Goal: Task Accomplishment & Management: Use online tool/utility

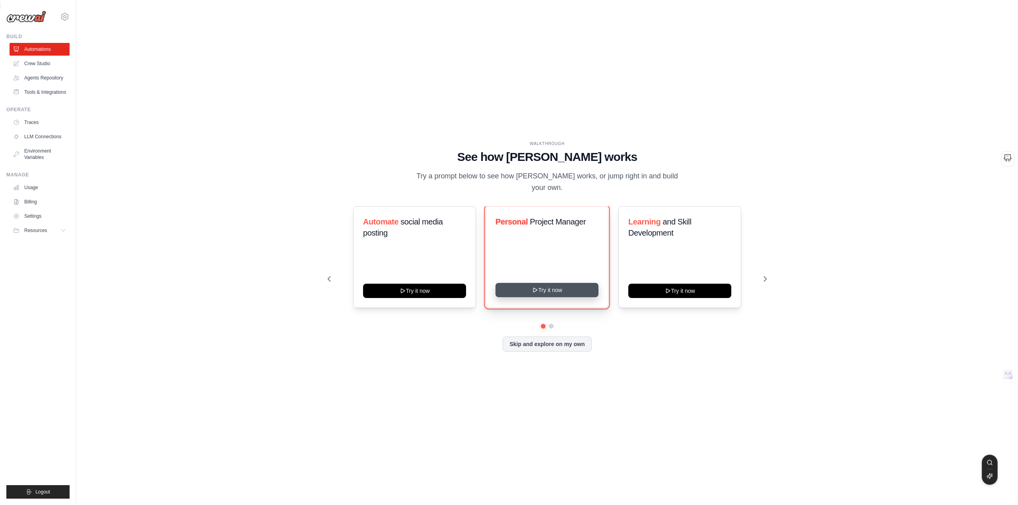
click at [538, 287] on icon at bounding box center [535, 290] width 6 height 6
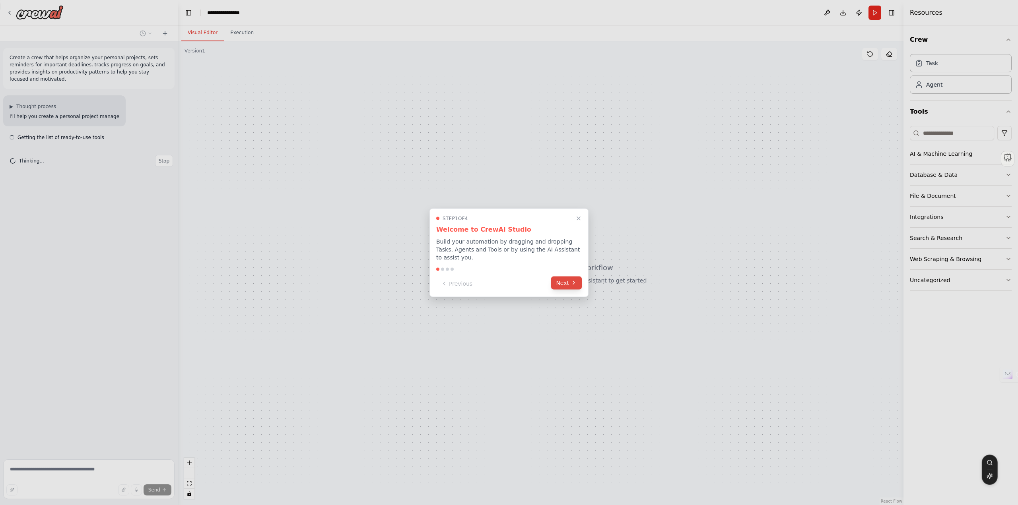
click at [561, 279] on button "Next" at bounding box center [566, 282] width 31 height 13
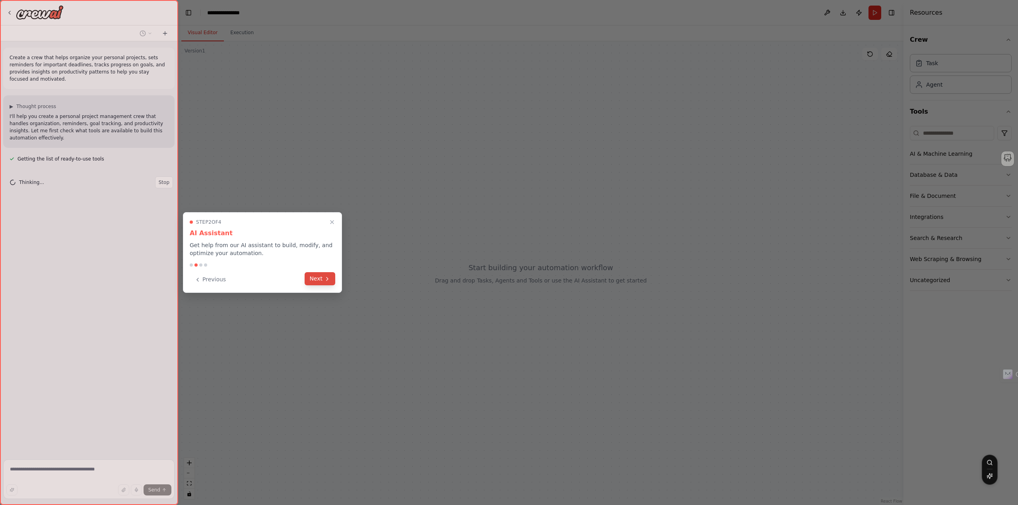
click at [325, 278] on icon at bounding box center [327, 279] width 6 height 6
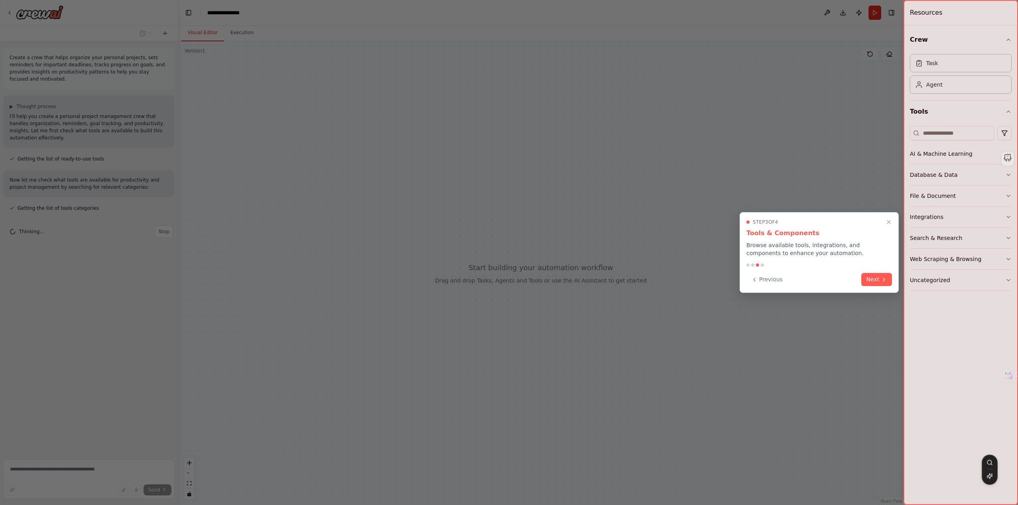
click at [874, 276] on button "Next" at bounding box center [876, 279] width 31 height 13
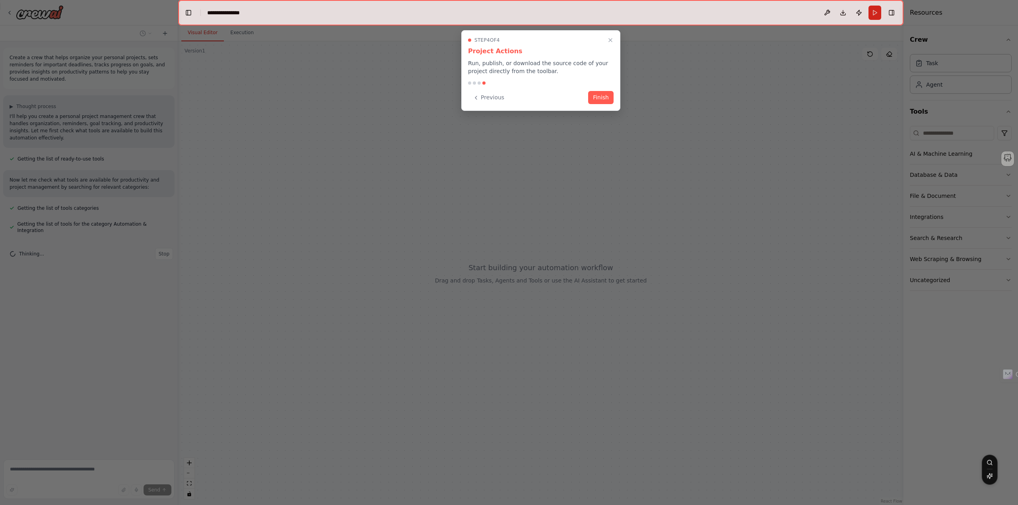
click at [604, 93] on button "Finish" at bounding box center [600, 97] width 25 height 13
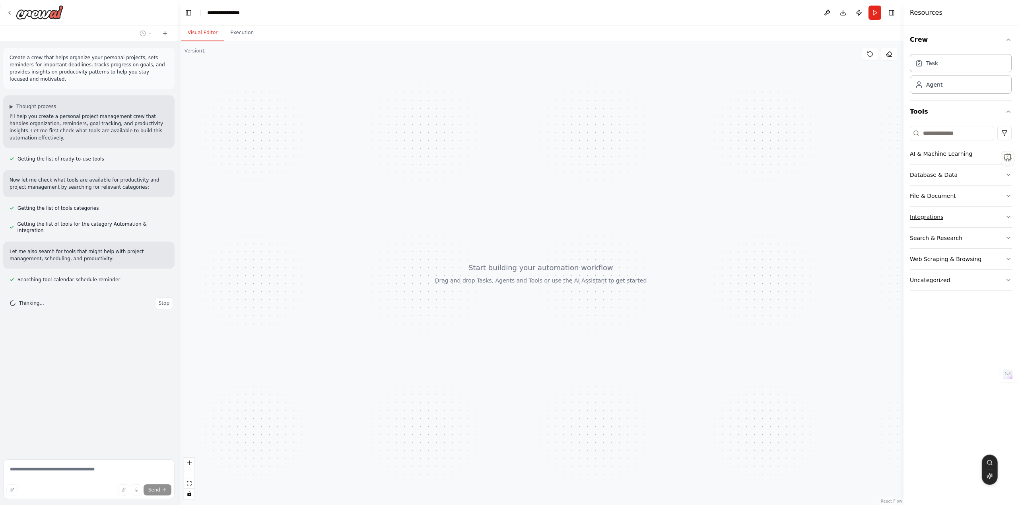
click at [965, 215] on button "Integrations" at bounding box center [961, 217] width 102 height 21
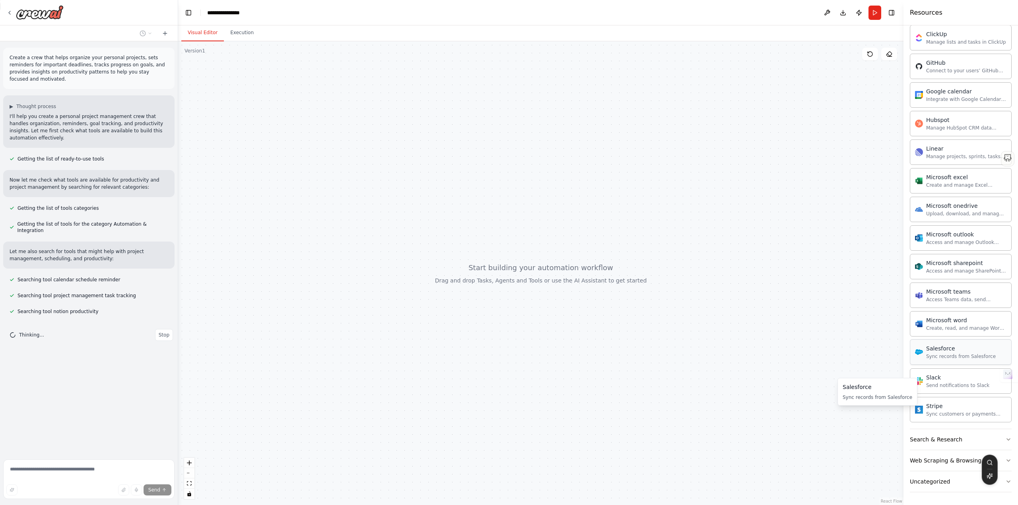
scroll to position [104, 0]
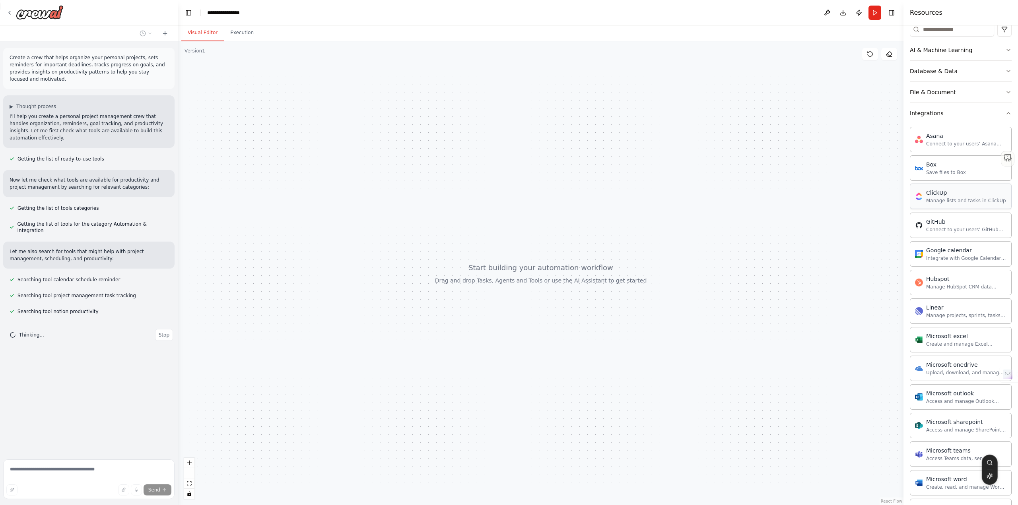
click at [961, 208] on div "ClickUp Manage lists and tasks in ClickUp" at bounding box center [961, 196] width 102 height 25
click at [933, 194] on div "ClickUp" at bounding box center [966, 193] width 80 height 8
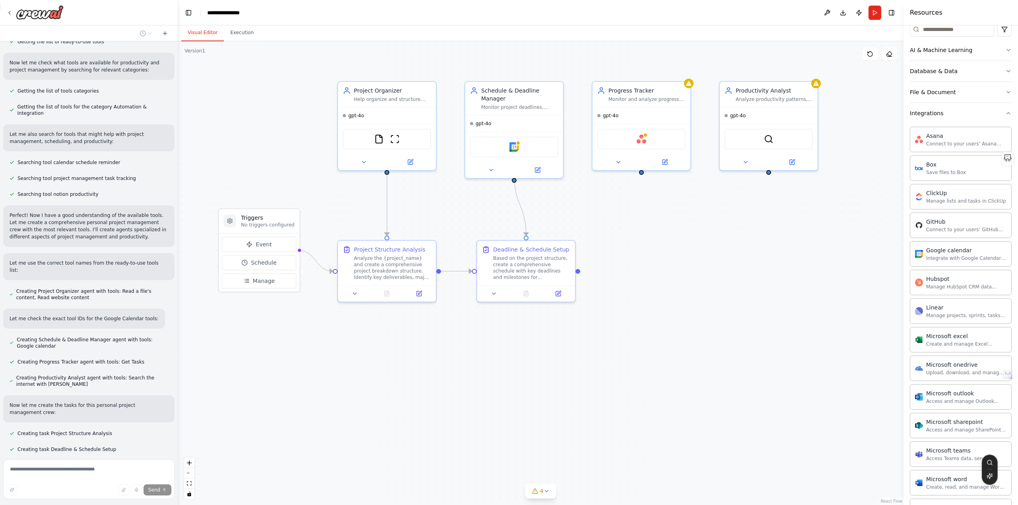
scroll to position [133, 0]
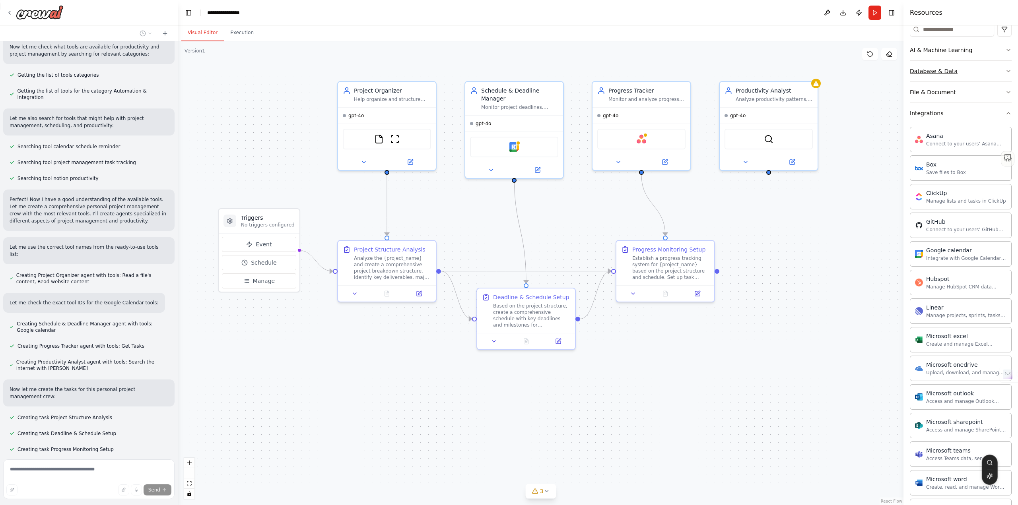
click at [1005, 70] on icon "button" at bounding box center [1008, 71] width 6 height 6
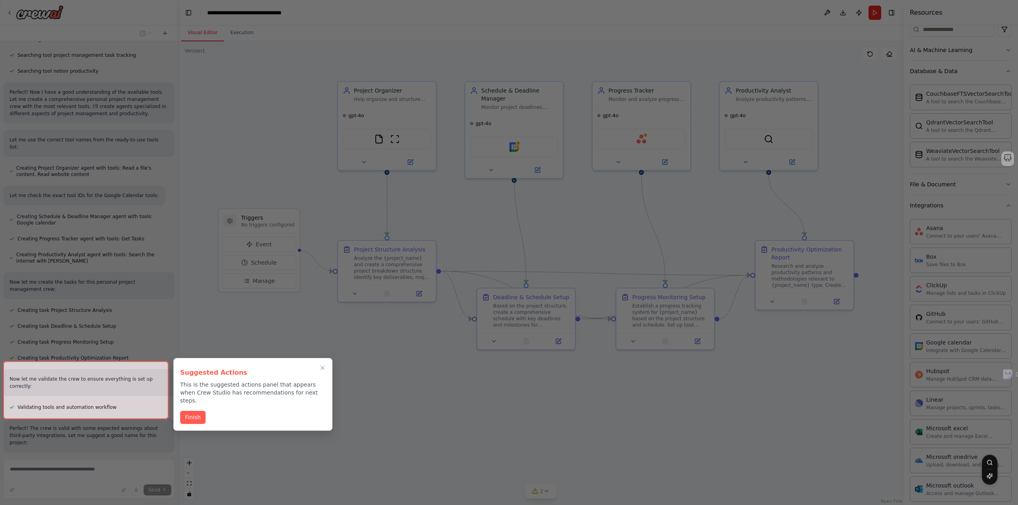
scroll to position [305, 0]
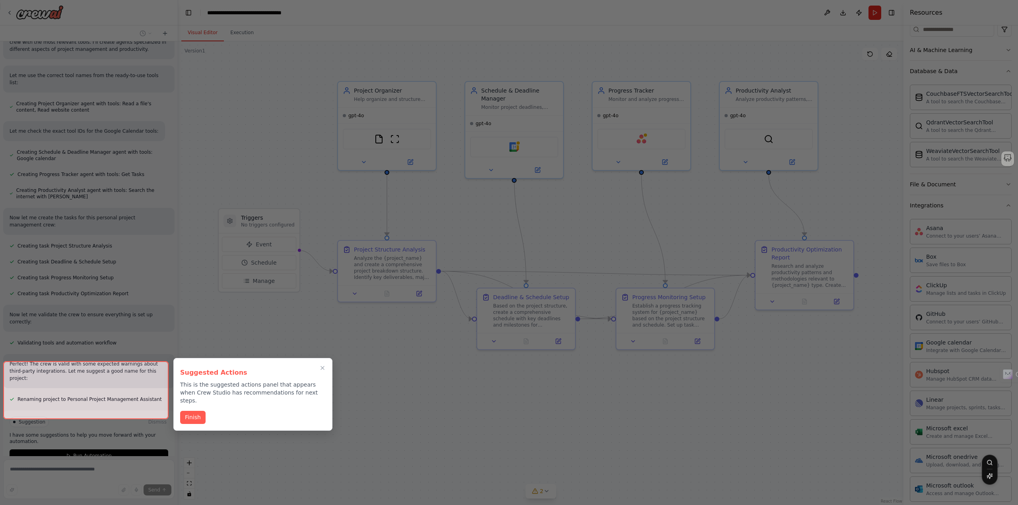
click at [88, 409] on div at bounding box center [85, 390] width 165 height 58
click at [82, 405] on div at bounding box center [85, 390] width 165 height 58
click at [196, 411] on button "Finish" at bounding box center [192, 416] width 25 height 13
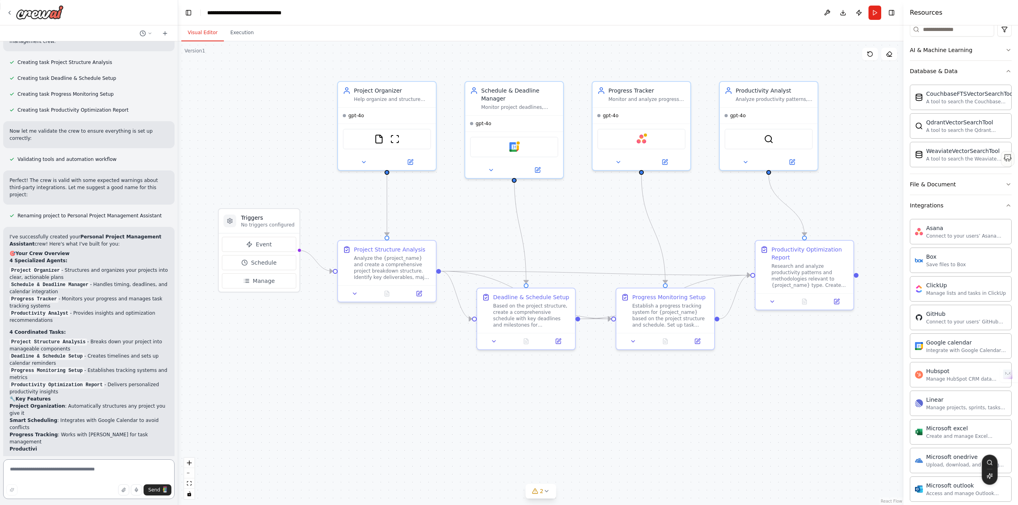
scroll to position [496, 0]
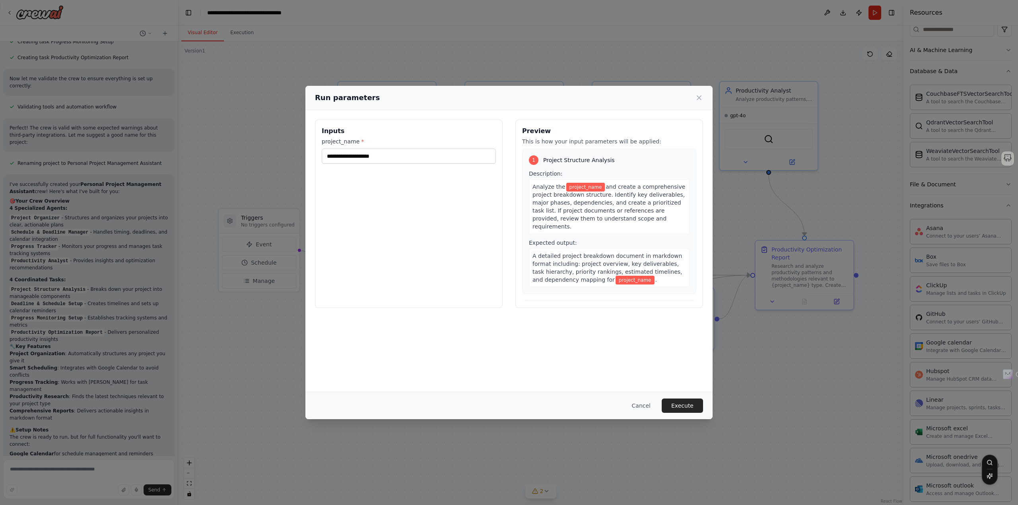
scroll to position [551, 0]
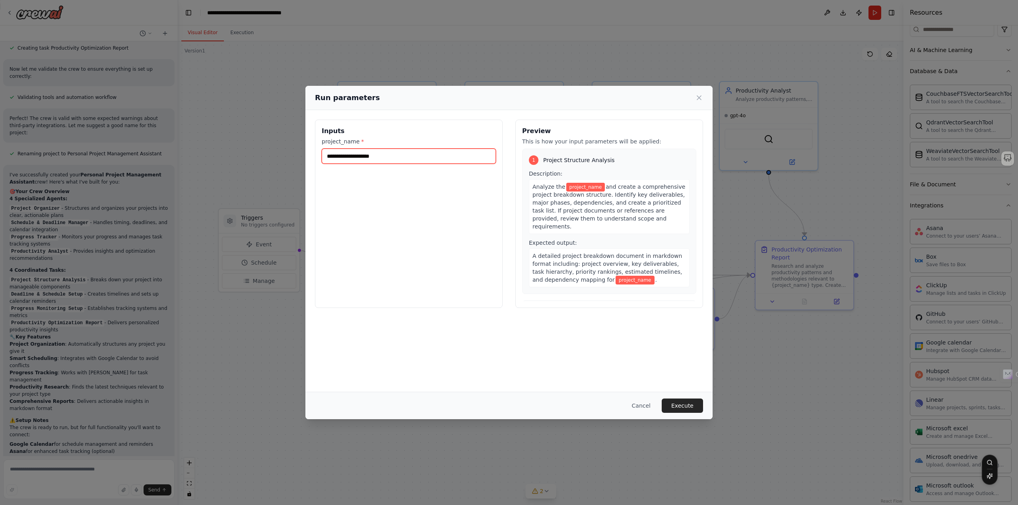
click at [388, 155] on input "project_name *" at bounding box center [409, 156] width 174 height 15
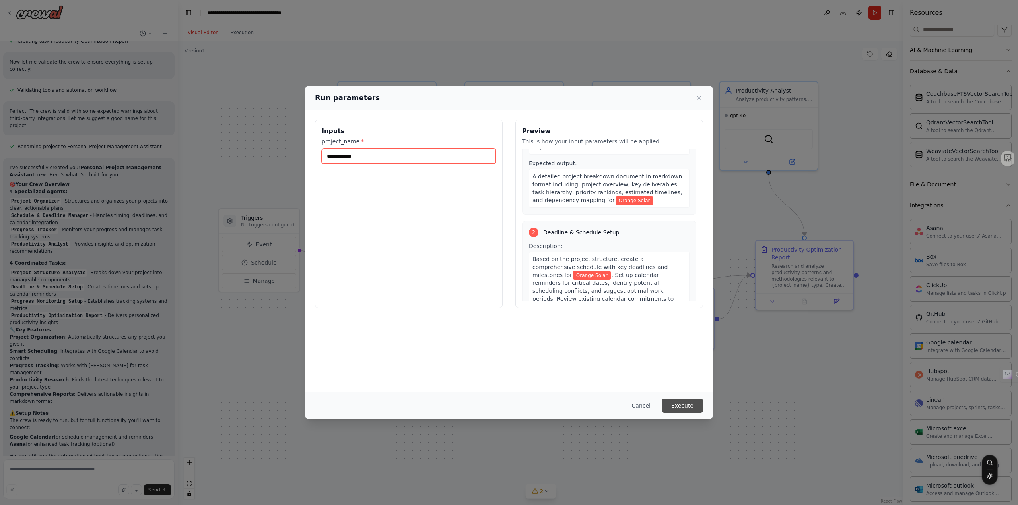
type input "**********"
click at [683, 406] on button "Execute" at bounding box center [682, 406] width 41 height 14
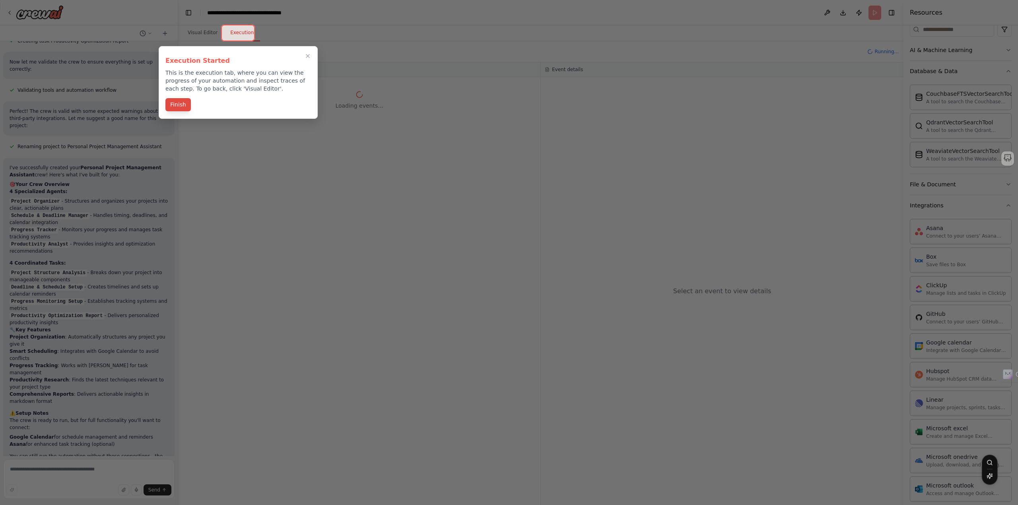
click at [187, 106] on button "Finish" at bounding box center [177, 104] width 25 height 13
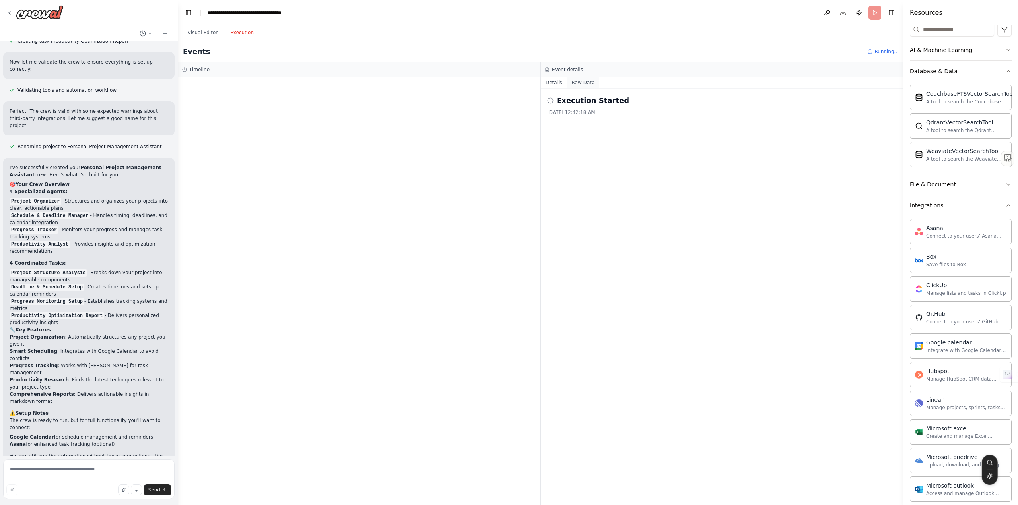
click at [580, 83] on button "Raw Data" at bounding box center [583, 82] width 33 height 11
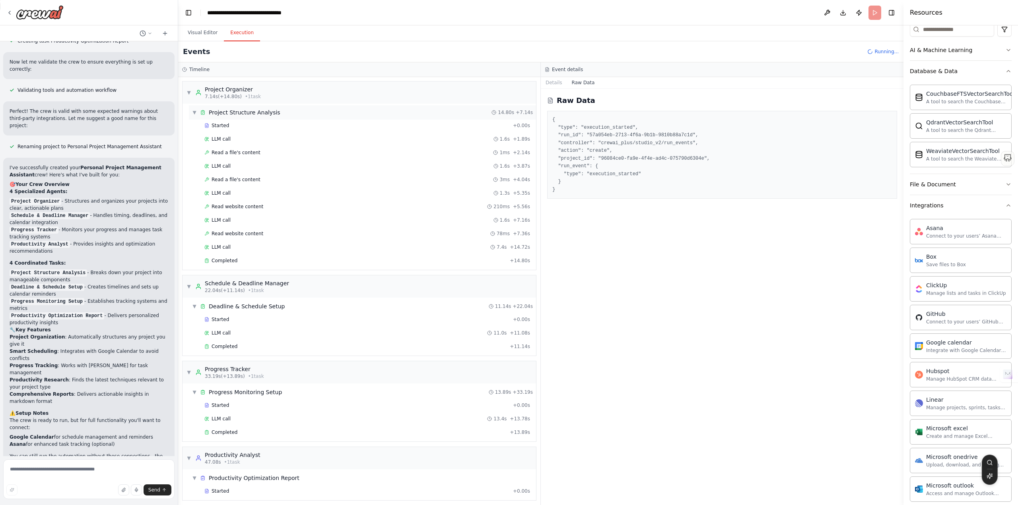
scroll to position [18, 0]
